Goal: Find contact information: Find contact information

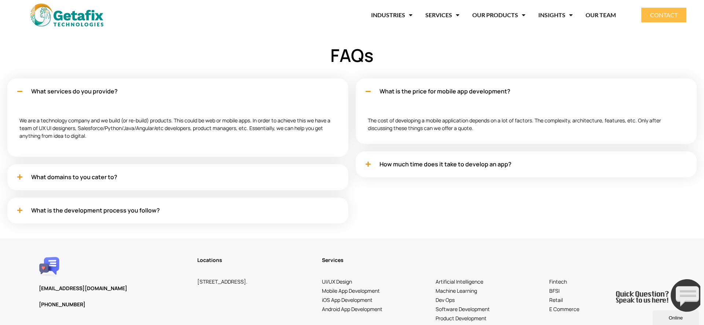
scroll to position [2355, 0]
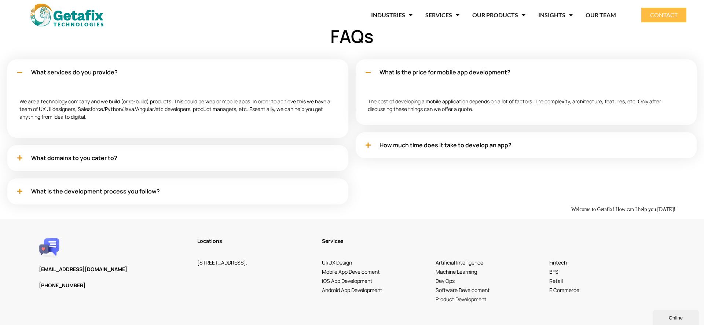
drag, startPoint x: 309, startPoint y: 273, endPoint x: 198, endPoint y: 257, distance: 112.3
click at [198, 258] on h3 "[STREET_ADDRESS]." at bounding box center [255, 262] width 117 height 9
click at [274, 205] on div "What services do you provide? We are a technology company and we build (or re-b…" at bounding box center [177, 135] width 341 height 153
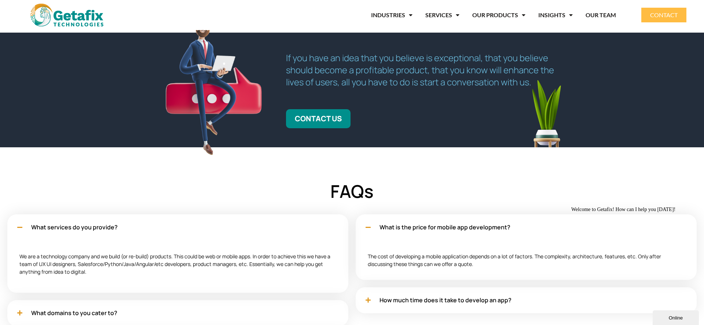
scroll to position [2106, 0]
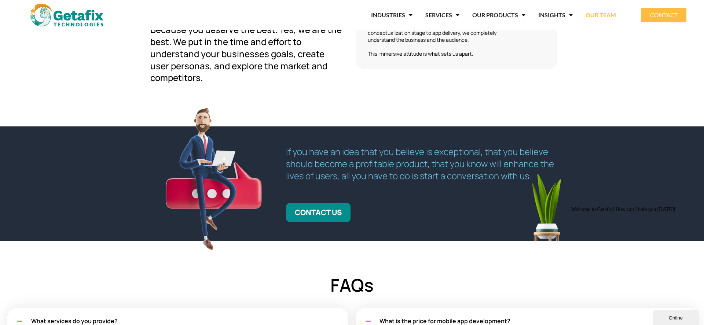
click at [600, 14] on link "OUR TEAM" at bounding box center [601, 15] width 30 height 17
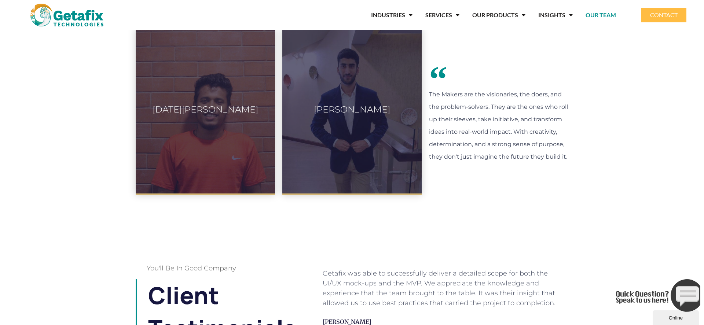
scroll to position [278, 0]
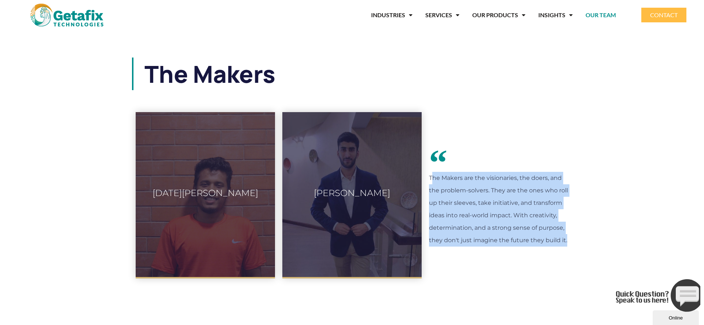
drag, startPoint x: 565, startPoint y: 242, endPoint x: 427, endPoint y: 177, distance: 152.1
click at [427, 177] on div "The Makers are the visionaries, the doers, and the problem-solvers. They are th…" at bounding box center [498, 196] width 147 height 174
click at [488, 230] on p "The Makers are the visionaries, the doers, and the problem-solvers. They are th…" at bounding box center [498, 209] width 139 height 75
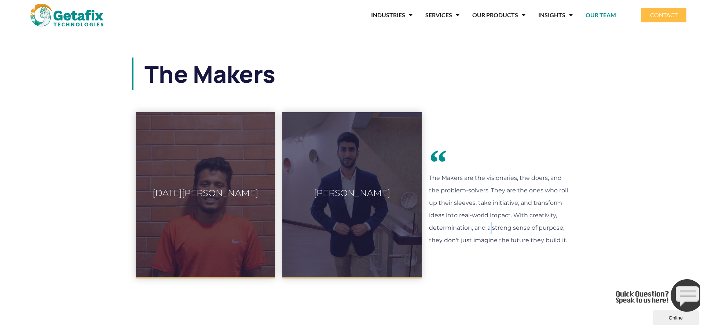
click at [488, 230] on p "The Makers are the visionaries, the doers, and the problem-solvers. They are th…" at bounding box center [498, 209] width 139 height 75
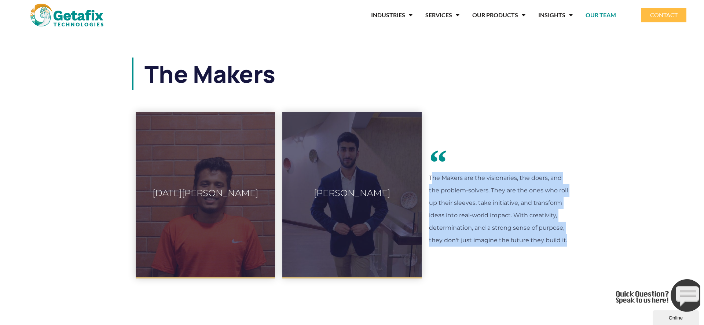
click at [488, 230] on p "The Makers are the visionaries, the doers, and the problem-solvers. They are th…" at bounding box center [498, 209] width 139 height 75
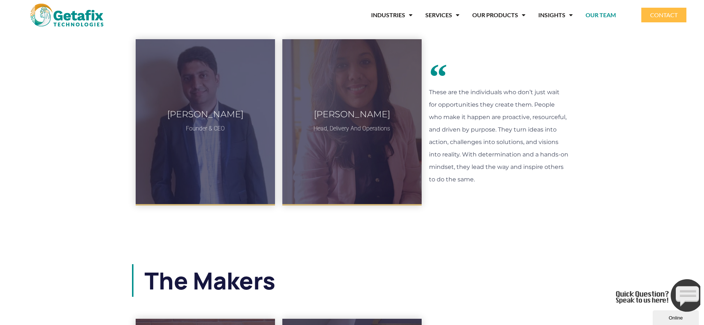
scroll to position [0, 0]
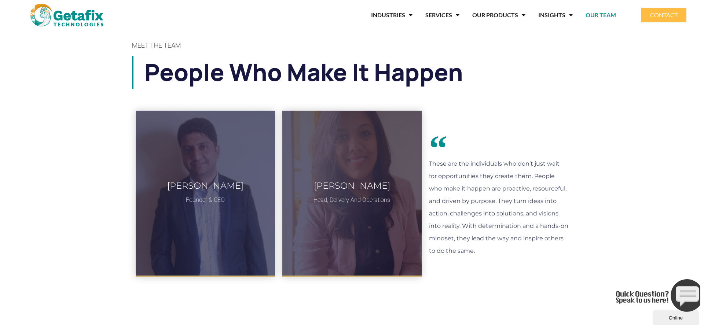
click at [488, 230] on p "These are the individuals who don’t just wait for opportunities they create the…" at bounding box center [498, 208] width 139 height 100
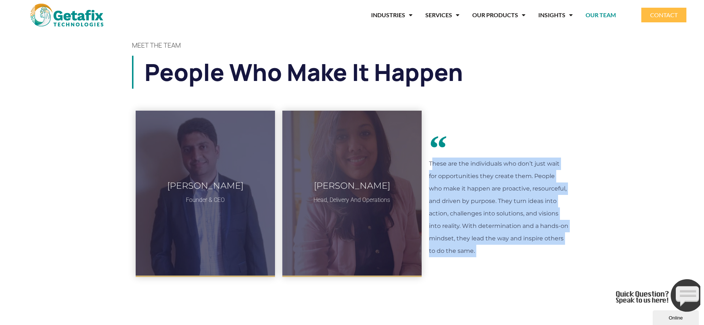
click at [488, 230] on p "These are the individuals who don’t just wait for opportunities they create the…" at bounding box center [498, 208] width 139 height 100
click at [481, 224] on p "These are the individuals who don’t just wait for opportunities they create the…" at bounding box center [498, 208] width 139 height 100
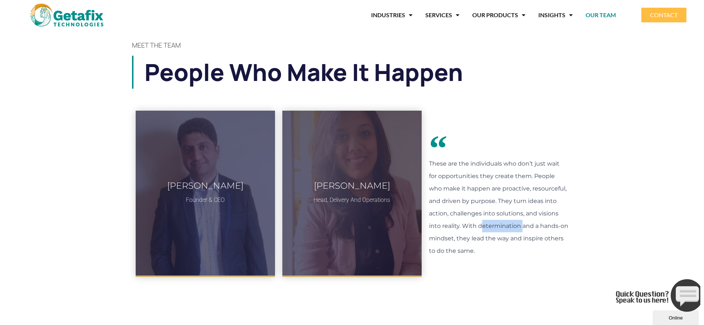
click at [481, 224] on p "These are the individuals who don’t just wait for opportunities they create the…" at bounding box center [498, 208] width 139 height 100
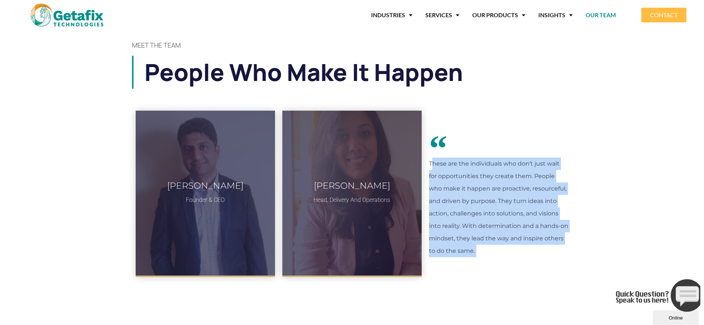
click at [481, 224] on p "These are the individuals who don’t just wait for opportunities they create the…" at bounding box center [498, 208] width 139 height 100
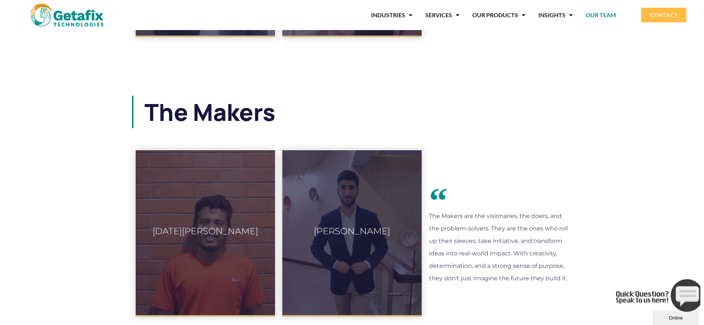
scroll to position [356, 0]
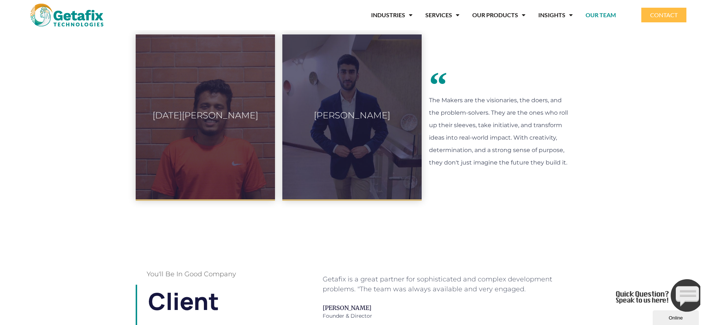
click at [449, 130] on p "The Makers are the visionaries, the doers, and the problem-solvers. They are th…" at bounding box center [498, 131] width 139 height 75
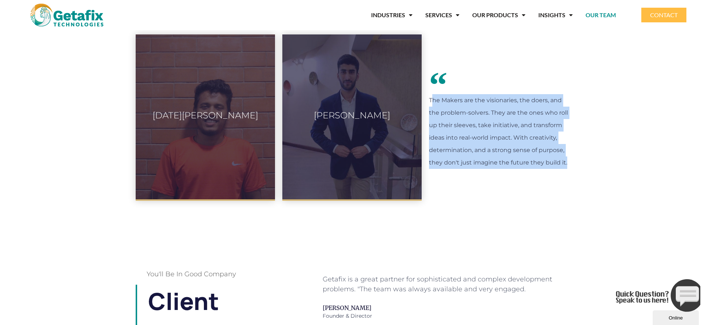
click at [449, 130] on p "The Makers are the visionaries, the doers, and the problem-solvers. They are th…" at bounding box center [498, 131] width 139 height 75
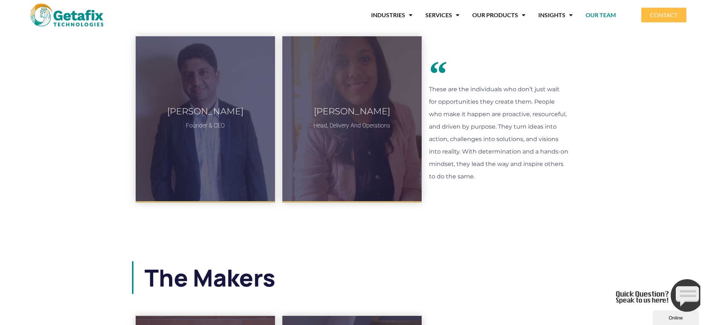
scroll to position [76, 0]
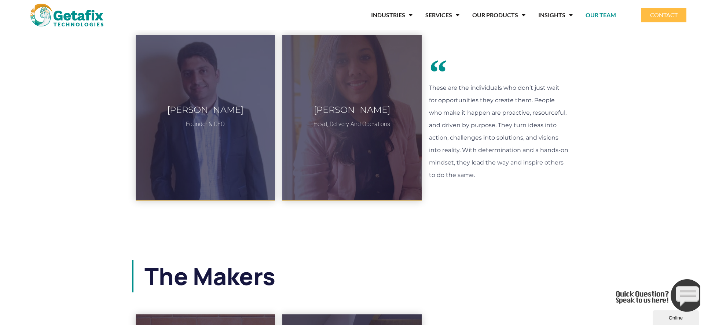
drag, startPoint x: 486, startPoint y: 177, endPoint x: 423, endPoint y: 81, distance: 115.1
click at [423, 81] on div "Asif Altaf Founder & CEO 11 years of experience working in the industry, Asif h…" at bounding box center [352, 118] width 440 height 174
click at [445, 121] on p "These are the individuals who don’t just wait for opportunities they create the…" at bounding box center [498, 132] width 139 height 100
drag, startPoint x: 476, startPoint y: 176, endPoint x: 429, endPoint y: 90, distance: 98.3
click at [429, 90] on p "These are the individuals who don’t just wait for opportunities they create the…" at bounding box center [498, 132] width 139 height 100
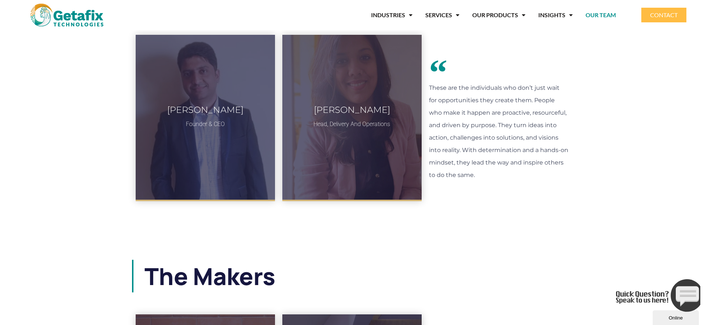
drag, startPoint x: 429, startPoint y: 92, endPoint x: 490, endPoint y: 186, distance: 111.8
click at [490, 186] on div "These are the individuals who don’t just wait for opportunities they create the…" at bounding box center [498, 118] width 147 height 174
click at [476, 173] on p "These are the individuals who don’t just wait for opportunities they create the…" at bounding box center [498, 132] width 139 height 100
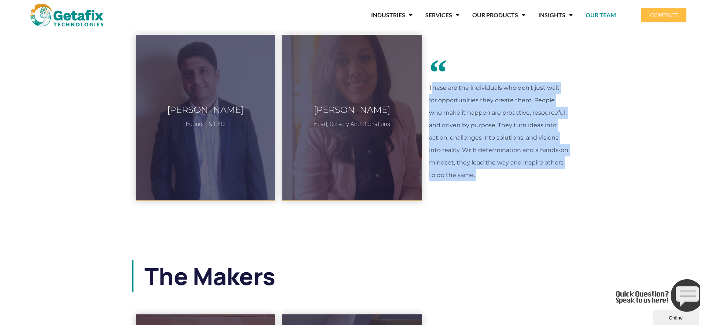
drag, startPoint x: 476, startPoint y: 173, endPoint x: 428, endPoint y: 89, distance: 96.7
click at [428, 89] on div "These are the individuals who don’t just wait for opportunities they create the…" at bounding box center [498, 118] width 147 height 174
click at [487, 194] on div "These are the individuals who don’t just wait for opportunities they create the…" at bounding box center [498, 118] width 147 height 174
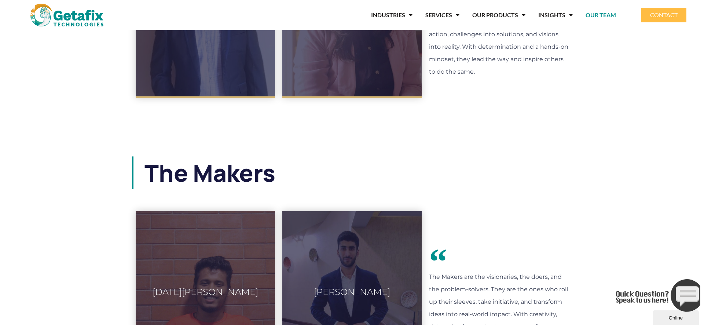
scroll to position [226, 0]
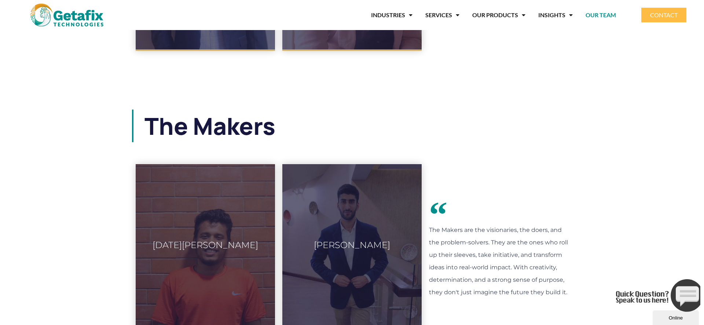
click at [616, 307] on icon "Close" at bounding box center [616, 310] width 0 height 6
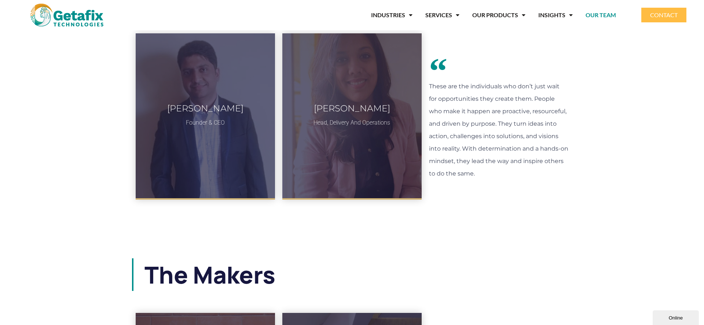
scroll to position [0, 0]
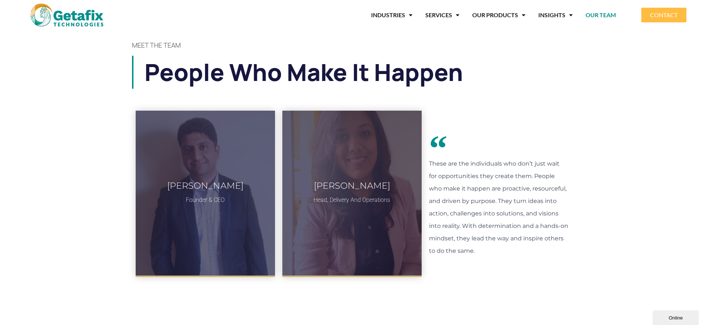
drag, startPoint x: 476, startPoint y: 255, endPoint x: 432, endPoint y: 166, distance: 98.9
click at [432, 166] on p "These are the individuals who don’t just wait for opportunities they create the…" at bounding box center [498, 208] width 139 height 100
click at [433, 166] on p "These are the individuals who don’t just wait for opportunities they create the…" at bounding box center [498, 208] width 139 height 100
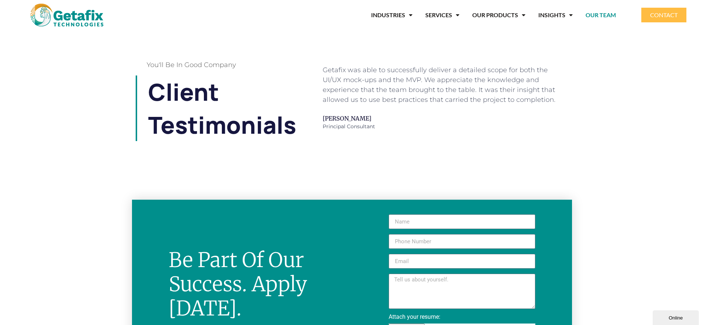
scroll to position [901, 0]
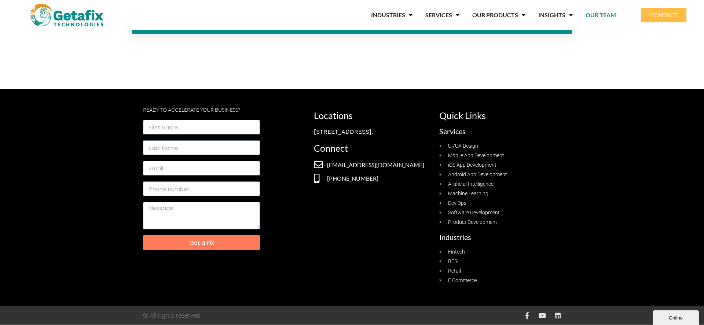
drag, startPoint x: 360, startPoint y: 148, endPoint x: 313, endPoint y: 119, distance: 55.3
click at [313, 129] on div "Locations [STREET_ADDRESS]. Connect [EMAIL_ADDRESS][DOMAIN_NAME] [PHONE_NUMBER]" at bounding box center [372, 197] width 125 height 181
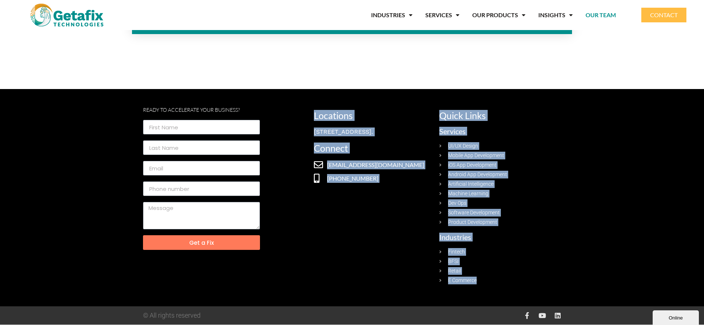
drag, startPoint x: 313, startPoint y: 111, endPoint x: 488, endPoint y: 280, distance: 243.0
click at [488, 280] on div "Ready to Accelerate your business? Get a Fix Locations [STREET_ADDRESS]. Connec…" at bounding box center [352, 197] width 418 height 181
click at [486, 280] on link "E Commerce" at bounding box center [498, 281] width 118 height 8
drag, startPoint x: 486, startPoint y: 280, endPoint x: 527, endPoint y: 254, distance: 47.9
click at [527, 254] on ul "Fintech BFSI Retail E Commerce" at bounding box center [498, 266] width 118 height 36
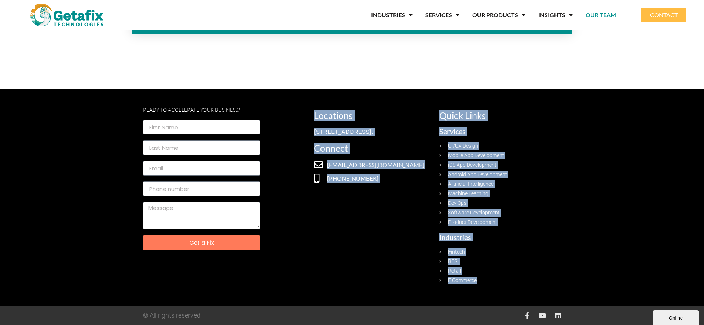
drag, startPoint x: 312, startPoint y: 114, endPoint x: 511, endPoint y: 295, distance: 269.0
click at [511, 295] on section "Ready to Accelerate your business? Get a Fix Locations [STREET_ADDRESS]. Connec…" at bounding box center [352, 197] width 704 height 217
click at [354, 221] on div "Locations [STREET_ADDRESS]. Connect [EMAIL_ADDRESS][DOMAIN_NAME] [PHONE_NUMBER]" at bounding box center [372, 197] width 125 height 181
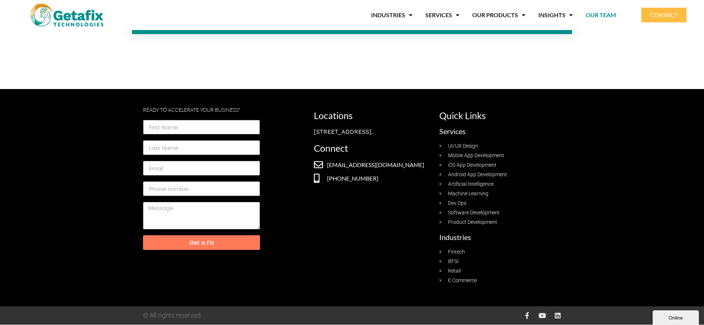
click at [169, 125] on input "footer Form" at bounding box center [201, 127] width 117 height 15
click at [208, 248] on button "Get a Fix" at bounding box center [201, 242] width 117 height 15
click at [153, 153] on input "footer Form" at bounding box center [201, 147] width 117 height 15
click at [188, 242] on span "Get a Fix" at bounding box center [201, 243] width 99 height 6
click at [177, 158] on div "Get a Fix" at bounding box center [201, 188] width 121 height 136
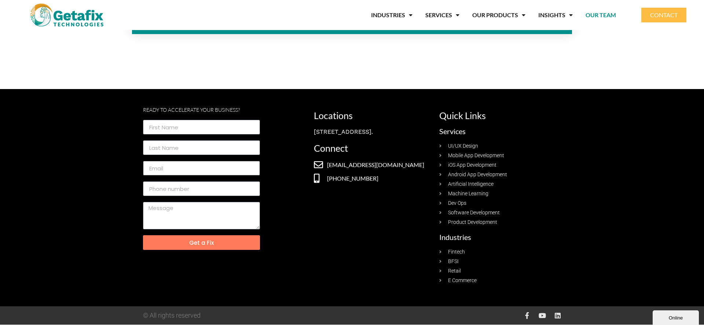
click at [186, 174] on input "footer Form" at bounding box center [201, 168] width 117 height 15
click at [214, 251] on div "Get a Fix" at bounding box center [201, 188] width 121 height 136
drag, startPoint x: 186, startPoint y: 188, endPoint x: 179, endPoint y: 208, distance: 21.5
click at [185, 187] on input "footer Form" at bounding box center [201, 189] width 117 height 15
click at [202, 172] on input "footer Form" at bounding box center [201, 168] width 117 height 15
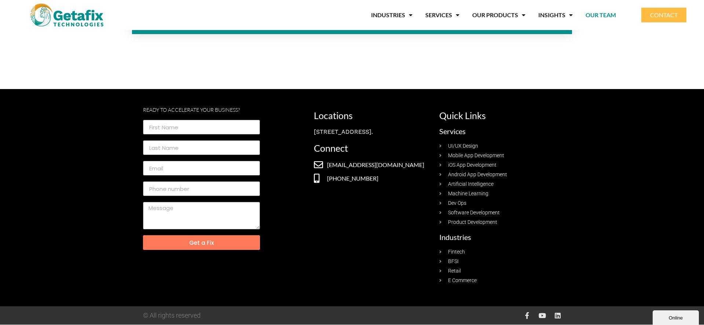
click at [212, 243] on span "Get a Fix" at bounding box center [201, 243] width 25 height 6
click at [290, 228] on div "Ready to Accelerate your business? Get a Fix" at bounding box center [226, 197] width 167 height 181
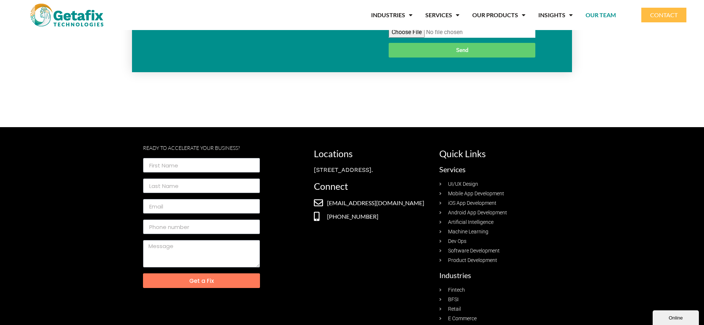
scroll to position [837, 0]
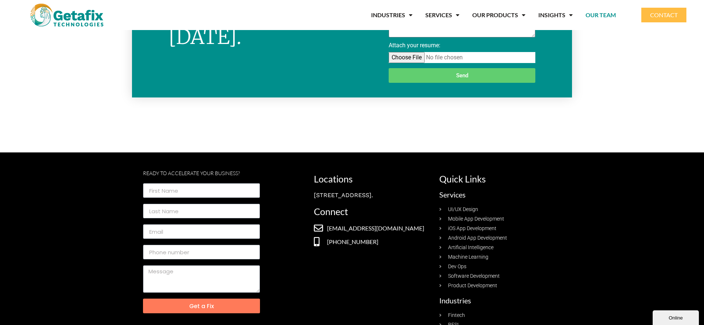
click at [667, 321] on div "Online" at bounding box center [675, 318] width 35 height 6
click at [600, 142] on button "Minimize" at bounding box center [587, 138] width 25 height 8
